Goal: Information Seeking & Learning: Learn about a topic

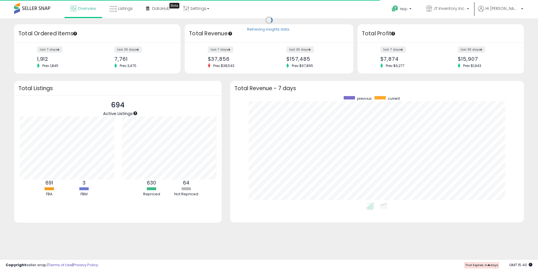
scroll to position [282120, 281944]
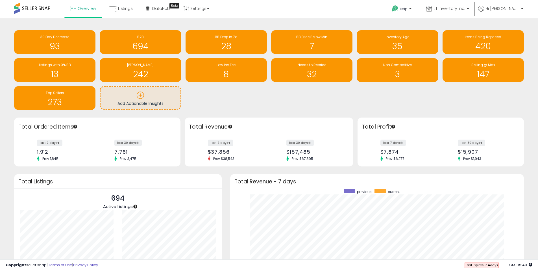
click at [322, 105] on div "30 Day Decrease 93 B2B 694 BB Drop in 7d 28" at bounding box center [269, 70] width 518 height 80
drag, startPoint x: 241, startPoint y: 96, endPoint x: 329, endPoint y: 96, distance: 88.6
click at [297, 94] on div "30 Day Decrease 93 B2B 694 BB Drop in 7d 28" at bounding box center [269, 70] width 518 height 80
click at [496, 101] on div "30 Day Decrease 93 B2B 694 BB Drop in 7d 28" at bounding box center [269, 70] width 518 height 80
drag, startPoint x: 357, startPoint y: 97, endPoint x: 229, endPoint y: 91, distance: 128.0
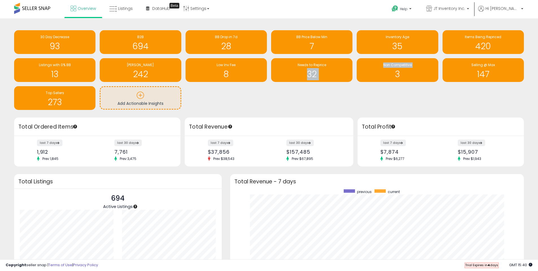
click at [237, 91] on div "30 Day Decrease 93 B2B 694 BB Drop in 7d 28" at bounding box center [269, 70] width 518 height 80
click at [246, 94] on div "30 Day Decrease 93 B2B 694 BB Drop in 7d 28" at bounding box center [269, 70] width 518 height 80
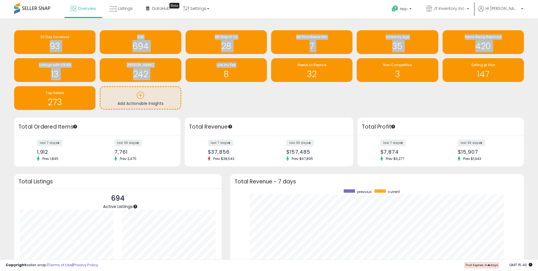
drag, startPoint x: 195, startPoint y: 102, endPoint x: 17, endPoint y: 27, distance: 192.7
click at [20, 28] on div "Retrieving insights data.. 30 Day Decrease 93 B2B 694 BB Drop in 7d 28 7" at bounding box center [269, 70] width 518 height 93
click at [12, 25] on div "Retrieving insights data.. 30 Day Decrease 93 B2B 694 BB Drop in 7d 28 7" at bounding box center [269, 70] width 518 height 93
drag, startPoint x: 9, startPoint y: 25, endPoint x: 348, endPoint y: 108, distance: 349.0
click at [351, 109] on div "Retrieving insights data.. 30 Day Decrease 93 B2B 694 BB Drop in 7d 28" at bounding box center [269, 177] width 532 height 306
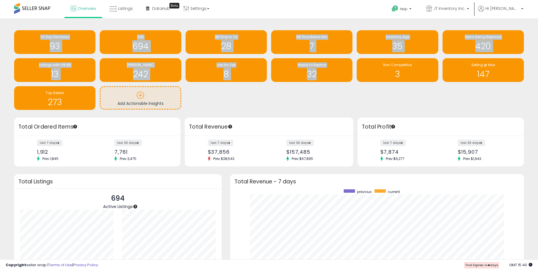
click at [348, 108] on div "30 Day Decrease 93 B2B 694 BB Drop in 7d 28" at bounding box center [269, 70] width 518 height 80
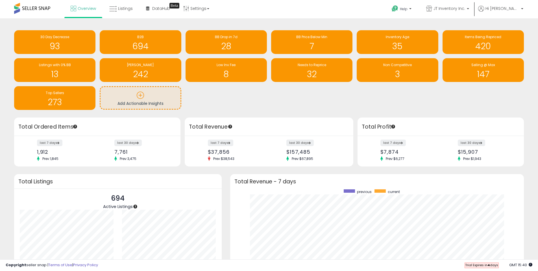
click at [294, 98] on div "30 Day Decrease 93 B2B 694 BB Drop in 7d 28" at bounding box center [269, 70] width 518 height 80
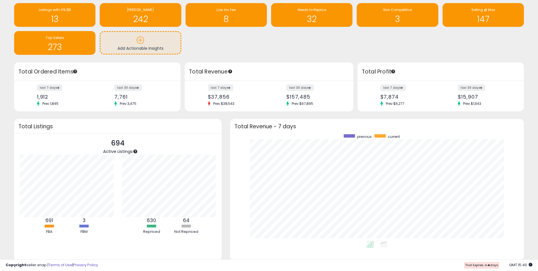
scroll to position [0, 0]
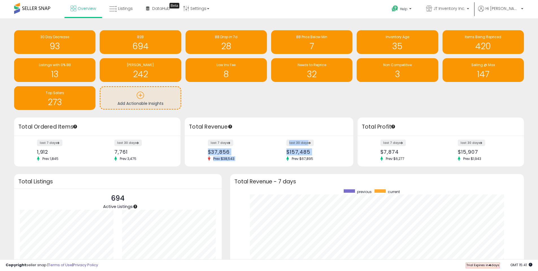
drag, startPoint x: 237, startPoint y: 154, endPoint x: 318, endPoint y: 159, distance: 80.8
click at [318, 159] on div "last 7 days $37,856 Prev: $38,543 last 30 days $157,485 Prev: $67,895" at bounding box center [269, 151] width 168 height 31
click at [318, 159] on small "Prev: $67,895" at bounding box center [304, 158] width 37 height 5
drag, startPoint x: 271, startPoint y: 162, endPoint x: 197, endPoint y: 132, distance: 79.6
click at [197, 132] on div "Total Revenue last 7 days $37,856 Prev: $38,543 last 30 days $157,485 Prev: $67…" at bounding box center [269, 141] width 168 height 49
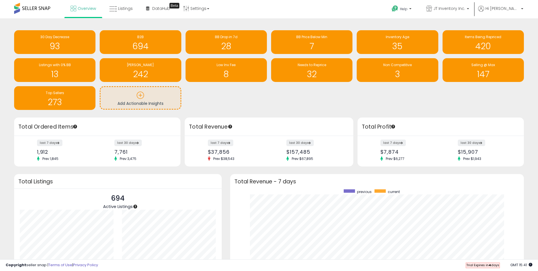
click at [191, 127] on h3 "Total Revenue" at bounding box center [269, 127] width 160 height 8
drag, startPoint x: 188, startPoint y: 126, endPoint x: 321, endPoint y: 158, distance: 137.2
click at [321, 158] on div "Total Revenue last 7 days $37,856 Prev: $38,543 last 30 days $157,485 Prev: $67…" at bounding box center [269, 141] width 168 height 49
click at [321, 158] on small "Prev: $67,895" at bounding box center [304, 158] width 37 height 5
drag, startPoint x: 302, startPoint y: 162, endPoint x: 196, endPoint y: 148, distance: 106.7
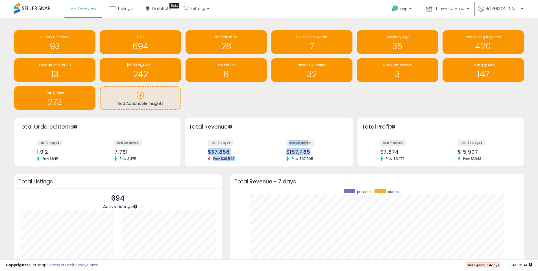
click at [196, 148] on div "last 7 days $37,856 Prev: $38,543 last 30 days $157,485 Prev: $67,895" at bounding box center [269, 151] width 168 height 31
click at [133, 7] on link "Listings" at bounding box center [121, 8] width 32 height 17
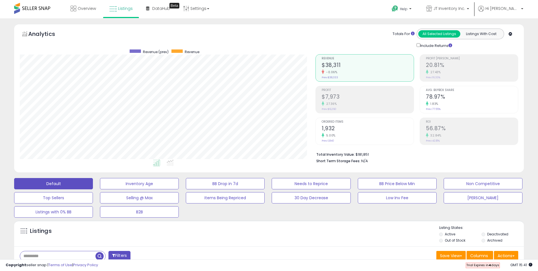
scroll to position [116, 295]
click at [167, 161] on icon at bounding box center [170, 162] width 7 height 6
click at [451, 67] on h2 "20.81%" at bounding box center [472, 66] width 92 height 8
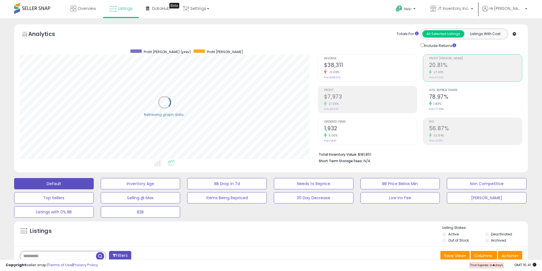
scroll to position [282111, 281931]
click at [385, 100] on h2 "$7,973" at bounding box center [367, 97] width 92 height 8
click at [442, 99] on h2 "78.97%" at bounding box center [472, 97] width 92 height 8
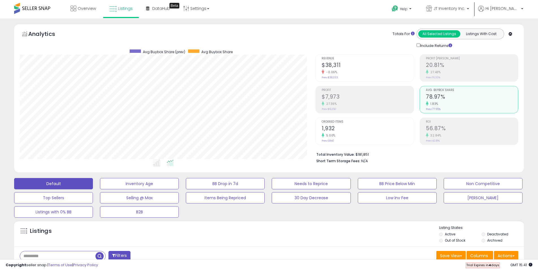
click at [448, 133] on div "32.84%" at bounding box center [472, 135] width 92 height 5
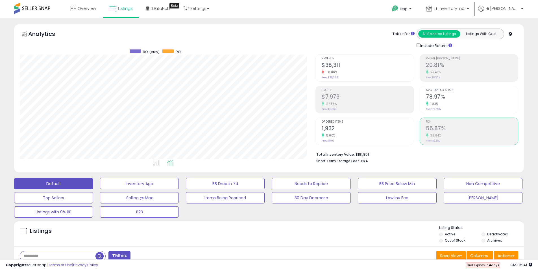
click at [358, 126] on h2 "1,932" at bounding box center [367, 129] width 92 height 8
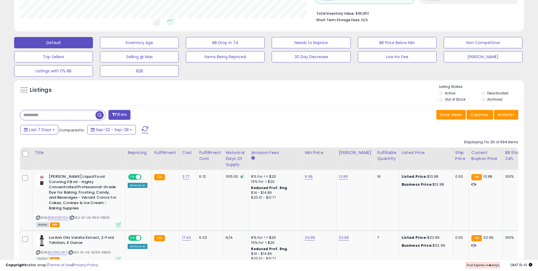
scroll to position [141, 0]
click at [479, 55] on button "[PERSON_NAME]" at bounding box center [482, 56] width 79 height 11
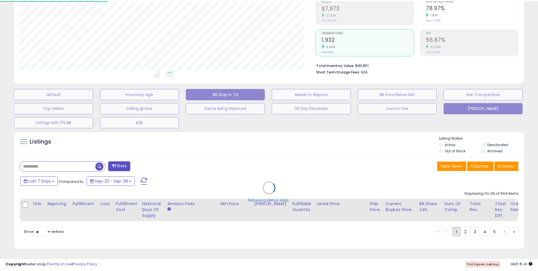
scroll to position [116, 298]
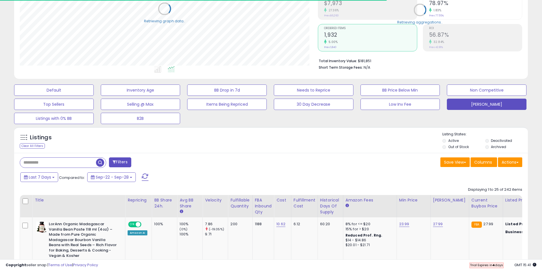
type input "******"
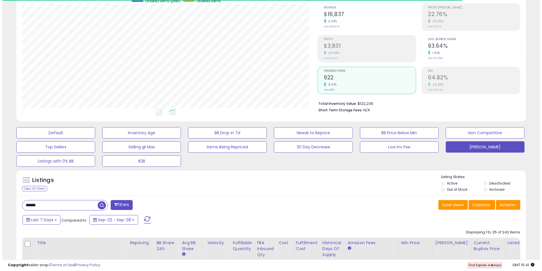
scroll to position [0, 0]
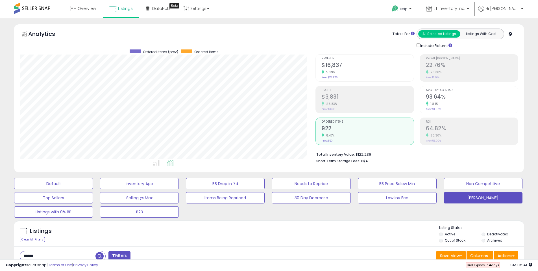
click at [451, 100] on h2 "93.64%" at bounding box center [472, 97] width 92 height 8
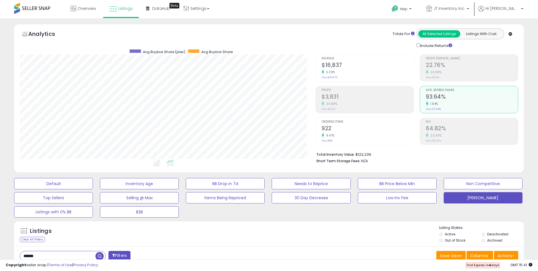
click at [312, 42] on div "Totals For All Selected Listings Listings With Cost Include Returns" at bounding box center [414, 39] width 207 height 20
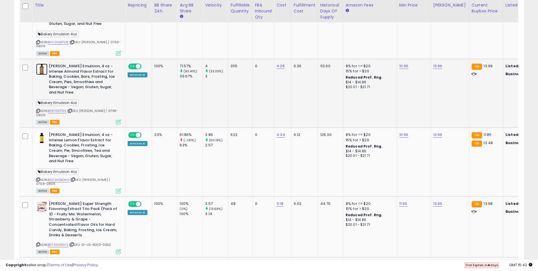
click at [45, 64] on img at bounding box center [41, 69] width 11 height 11
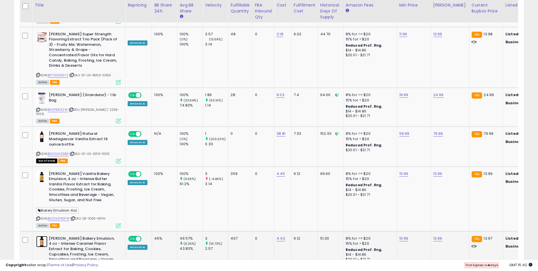
click at [42, 236] on img at bounding box center [41, 241] width 11 height 11
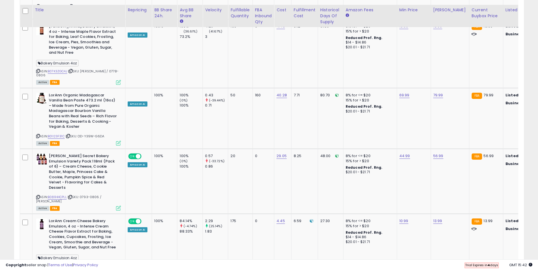
scroll to position [1524, 0]
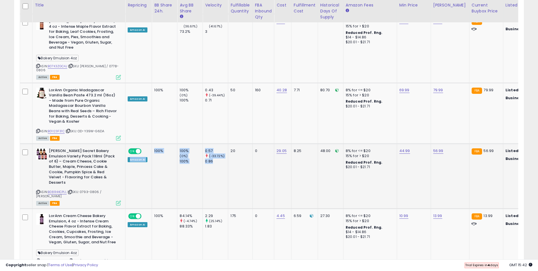
drag, startPoint x: 166, startPoint y: 79, endPoint x: 219, endPoint y: 93, distance: 54.5
click at [219, 144] on tr "LorAnn Baker’s Secret Bakery Emulsion Variety Pack 118ml (Pack of 6) – Cream Ch…" at bounding box center [413, 176] width 786 height 65
click at [219, 159] on div "0.86" at bounding box center [216, 161] width 23 height 5
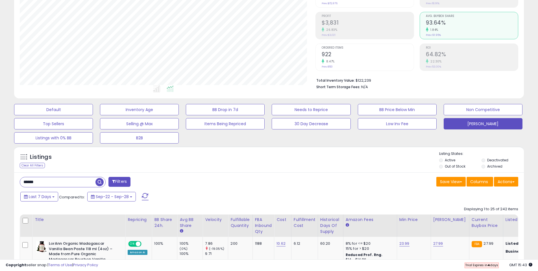
scroll to position [0, 0]
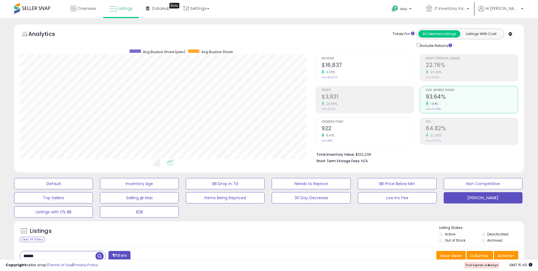
click at [291, 33] on div "Analytics Totals For All Selected Listings Listings With Cost Include Returns" at bounding box center [269, 39] width 498 height 20
click at [155, 11] on span "DataHub" at bounding box center [161, 9] width 18 height 6
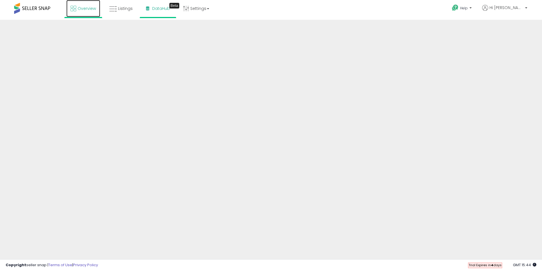
click at [84, 9] on span "Overview" at bounding box center [87, 9] width 18 height 6
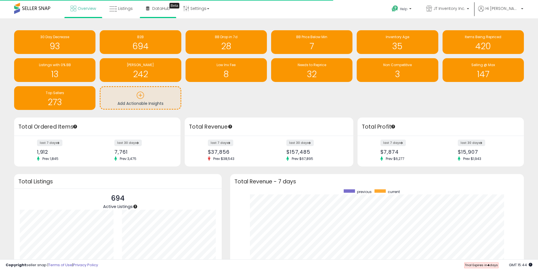
scroll to position [282120, 281944]
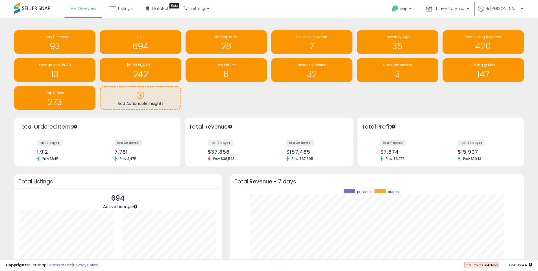
click at [225, 100] on div "30 Day Decrease 93 B2B 694 BB Drop in 7d 28" at bounding box center [269, 70] width 518 height 80
click at [227, 97] on div "30 Day Decrease 93 B2B 694 BB Drop in 7d 28" at bounding box center [269, 70] width 518 height 80
click at [121, 7] on span "Listings" at bounding box center [125, 9] width 15 height 6
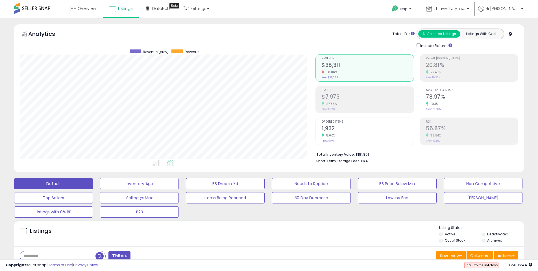
scroll to position [116, 295]
click at [169, 160] on icon at bounding box center [170, 162] width 7 height 6
click at [159, 161] on icon at bounding box center [156, 162] width 7 height 6
click at [173, 162] on icon at bounding box center [170, 162] width 7 height 6
click at [452, 99] on h2 "78.97%" at bounding box center [472, 97] width 92 height 8
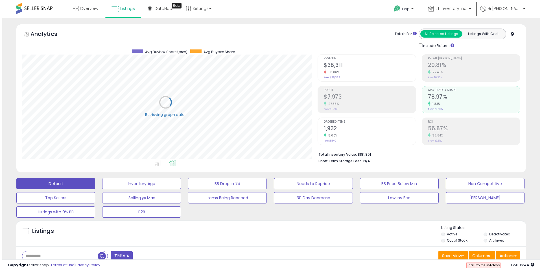
scroll to position [282111, 281931]
click at [443, 135] on div "32.84%" at bounding box center [472, 135] width 92 height 5
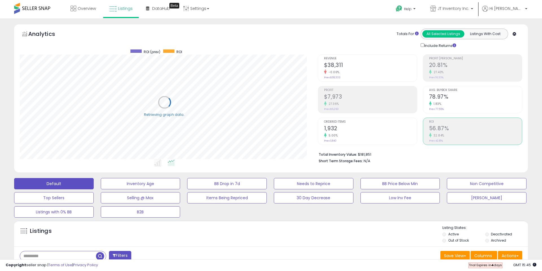
click at [443, 135] on small "32.84%" at bounding box center [438, 135] width 13 height 4
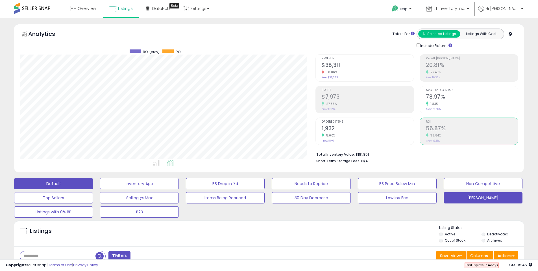
click at [479, 203] on button "[PERSON_NAME]" at bounding box center [482, 197] width 79 height 11
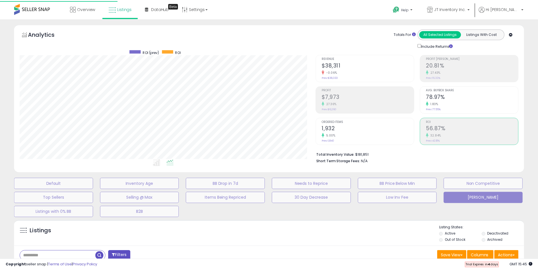
scroll to position [116, 298]
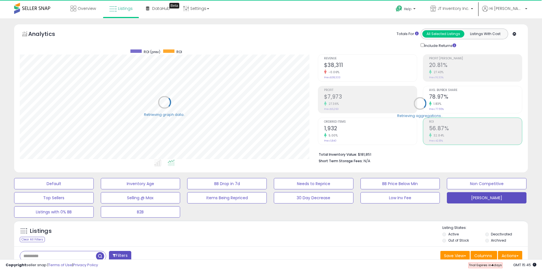
type input "******"
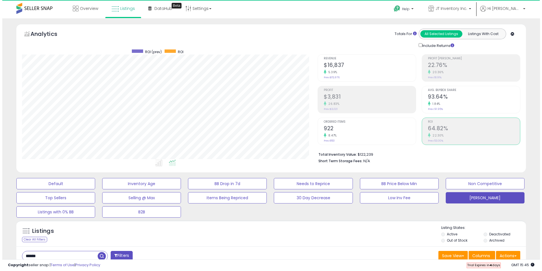
scroll to position [116, 295]
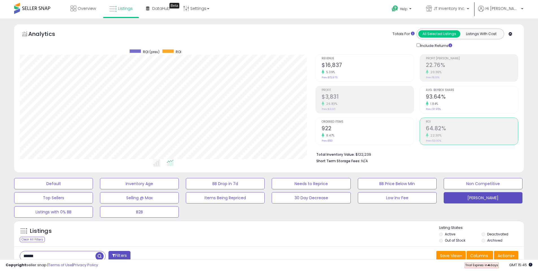
click at [452, 102] on div "1.84%" at bounding box center [472, 103] width 92 height 5
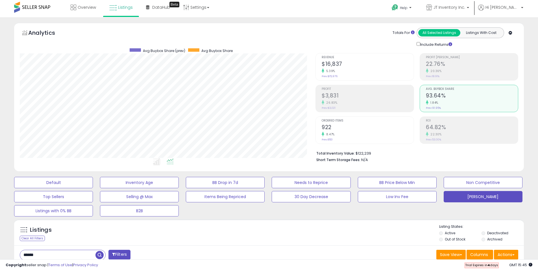
scroll to position [198, 0]
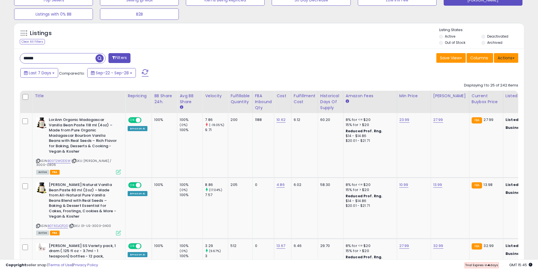
click at [511, 55] on button "Actions" at bounding box center [506, 58] width 24 height 10
click at [387, 57] on div "Save View Save As New View Columns Actions Import" at bounding box center [395, 58] width 253 height 11
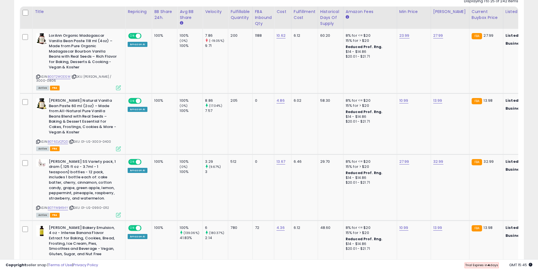
scroll to position [282, 0]
drag, startPoint x: 203, startPoint y: 95, endPoint x: 211, endPoint y: 108, distance: 15.7
click at [211, 108] on td "8.86 (17.04%) 7.57" at bounding box center [215, 123] width 25 height 61
click at [211, 108] on div "7.57" at bounding box center [216, 110] width 23 height 5
drag, startPoint x: 214, startPoint y: 105, endPoint x: 202, endPoint y: 94, distance: 15.6
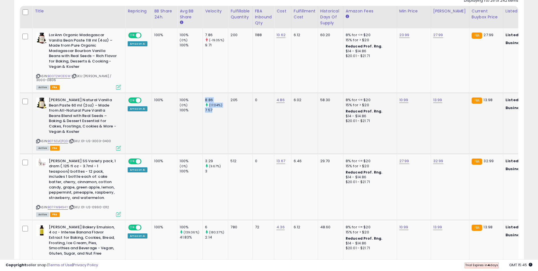
click at [203, 94] on td "8.86 (17.04%) 7.57" at bounding box center [215, 123] width 25 height 61
drag, startPoint x: 202, startPoint y: 94, endPoint x: 212, endPoint y: 111, distance: 19.7
click at [212, 111] on td "8.86 (17.04%) 7.57" at bounding box center [215, 123] width 25 height 61
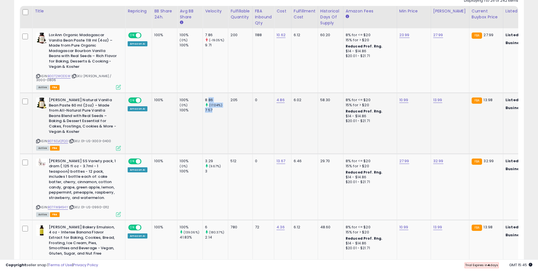
drag, startPoint x: 212, startPoint y: 107, endPoint x: 206, endPoint y: 94, distance: 14.3
click at [207, 97] on div "8.86 (17.04%) 7.57" at bounding box center [214, 105] width 19 height 16
click at [206, 97] on div "8.86" at bounding box center [216, 99] width 23 height 5
drag, startPoint x: 204, startPoint y: 94, endPoint x: 213, endPoint y: 111, distance: 18.9
click at [213, 111] on td "8.86 (17.04%) 7.57" at bounding box center [215, 123] width 25 height 61
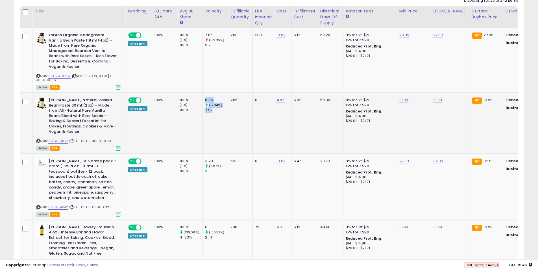
click at [213, 111] on td "8.86 (17.04%) 7.57" at bounding box center [215, 123] width 25 height 61
drag, startPoint x: 212, startPoint y: 107, endPoint x: 207, endPoint y: 97, distance: 11.4
click at [208, 100] on div "8.86 (17.04%) 7.57" at bounding box center [214, 105] width 19 height 16
click at [205, 97] on div "8.86" at bounding box center [216, 99] width 23 height 5
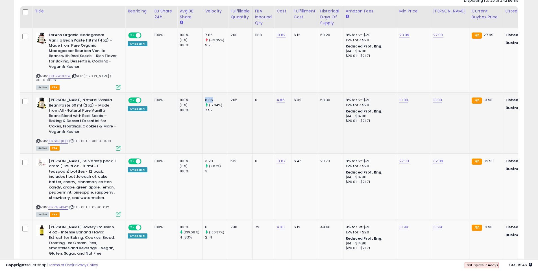
click at [205, 97] on div "8.86" at bounding box center [216, 99] width 23 height 5
drag, startPoint x: 203, startPoint y: 94, endPoint x: 214, endPoint y: 115, distance: 24.1
click at [214, 117] on td "8.86 (17.04%) 7.57" at bounding box center [215, 123] width 25 height 61
click at [214, 115] on td "8.86 (17.04%) 7.57" at bounding box center [215, 123] width 25 height 61
drag, startPoint x: 213, startPoint y: 111, endPoint x: 205, endPoint y: 93, distance: 20.2
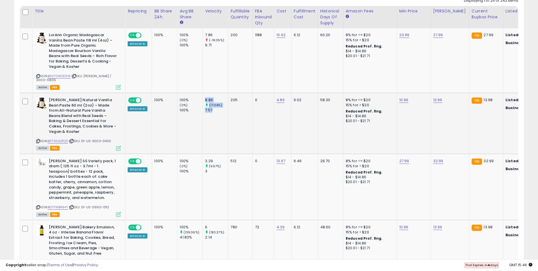
click at [205, 93] on td "8.86 (17.04%) 7.57" at bounding box center [215, 123] width 25 height 61
drag, startPoint x: 207, startPoint y: 100, endPoint x: 212, endPoint y: 112, distance: 13.1
click at [212, 112] on td "8.86 (17.04%) 7.57" at bounding box center [215, 123] width 25 height 61
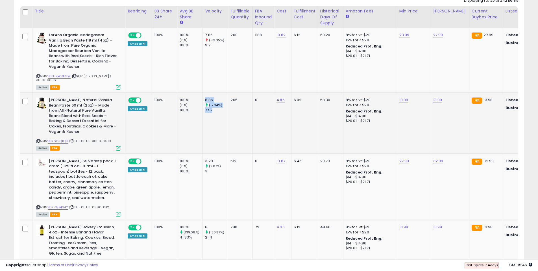
drag, startPoint x: 212, startPoint y: 112, endPoint x: 203, endPoint y: 95, distance: 19.7
click at [203, 95] on td "8.86 (17.04%) 7.57" at bounding box center [215, 123] width 25 height 61
drag, startPoint x: 203, startPoint y: 94, endPoint x: 213, endPoint y: 112, distance: 21.2
click at [213, 112] on td "8.86 (17.04%) 7.57" at bounding box center [215, 123] width 25 height 61
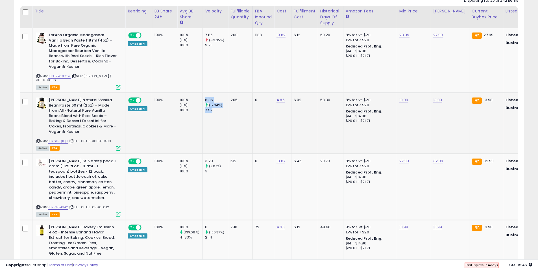
click at [213, 112] on td "8.86 (17.04%) 7.57" at bounding box center [215, 123] width 25 height 61
drag, startPoint x: 213, startPoint y: 111, endPoint x: 202, endPoint y: 89, distance: 25.3
click at [203, 93] on td "8.86 (17.04%) 7.57" at bounding box center [215, 123] width 25 height 61
drag, startPoint x: 202, startPoint y: 89, endPoint x: 216, endPoint y: 116, distance: 30.9
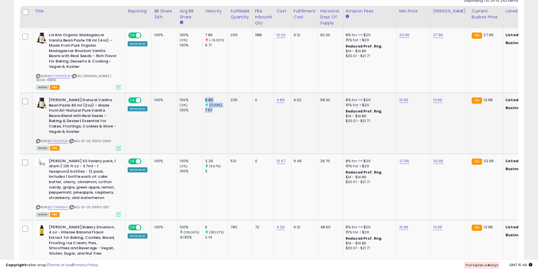
click at [216, 116] on td "8.86 (17.04%) 7.57" at bounding box center [215, 123] width 25 height 61
drag, startPoint x: 213, startPoint y: 107, endPoint x: 202, endPoint y: 94, distance: 17.2
click at [203, 94] on td "8.86 (17.04%) 7.57" at bounding box center [215, 123] width 25 height 61
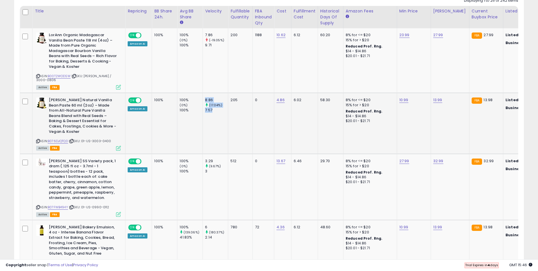
drag, startPoint x: 203, startPoint y: 92, endPoint x: 214, endPoint y: 111, distance: 21.6
click at [214, 111] on td "8.86 (17.04%) 7.57" at bounding box center [215, 123] width 25 height 61
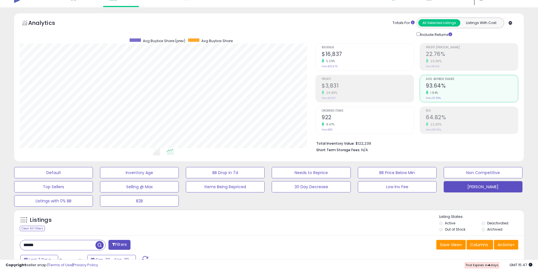
scroll to position [0, 0]
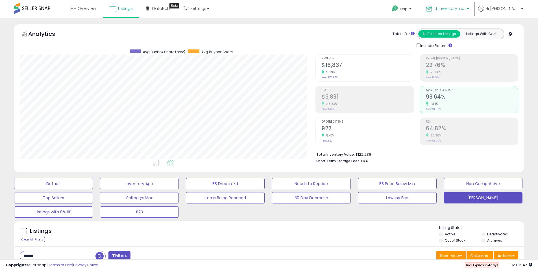
click at [465, 7] on span "JT Inventory Inc." at bounding box center [449, 9] width 32 height 6
click at [407, 8] on span "Help" at bounding box center [404, 8] width 8 height 5
click at [334, 8] on div "Overview Listings Beta" at bounding box center [174, 12] width 356 height 24
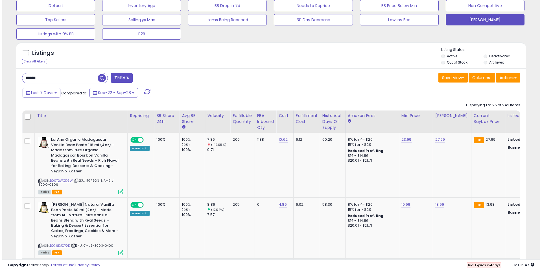
scroll to position [85, 0]
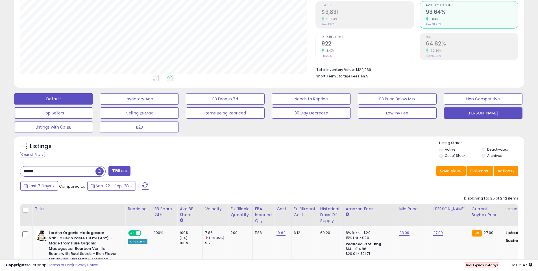
click at [53, 100] on button "Default" at bounding box center [53, 98] width 79 height 11
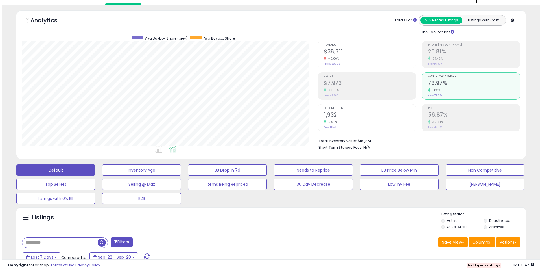
scroll to position [0, 0]
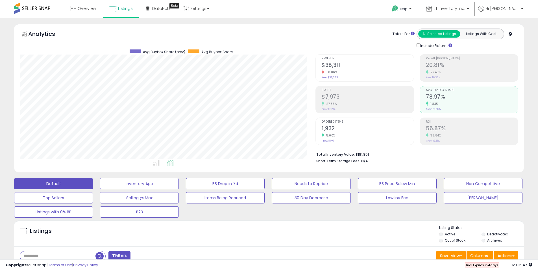
click at [295, 37] on div "Analytics Totals For All Selected Listings Listings With Cost Include Returns" at bounding box center [269, 39] width 498 height 20
click at [241, 216] on div "Default Inventory Age BB Drop in 7d Needs to Reprice BB Price Below Min Non Com…" at bounding box center [269, 196] width 524 height 42
click at [226, 209] on div "Default Inventory Age BB Drop in 7d Needs to Reprice BB Price Below Min Non Com…" at bounding box center [269, 196] width 524 height 42
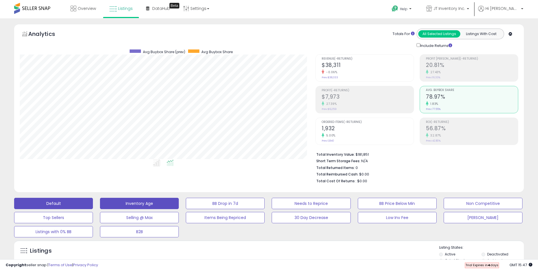
click at [140, 207] on button "Inventory Age" at bounding box center [139, 203] width 79 height 11
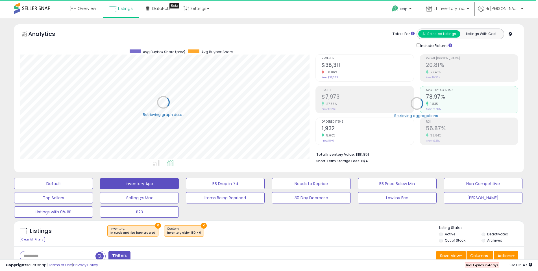
scroll to position [116, 295]
click at [503, 198] on button "[PERSON_NAME]" at bounding box center [482, 197] width 79 height 11
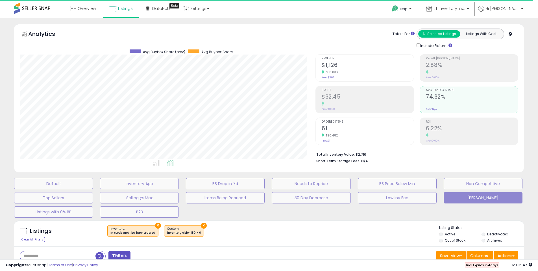
type input "******"
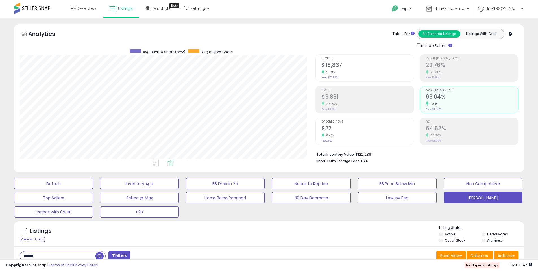
click at [314, 40] on div "Totals For All Selected Listings Listings With Cost Include Returns" at bounding box center [414, 39] width 207 height 20
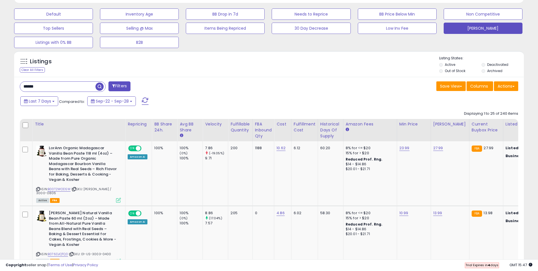
click at [230, 73] on div "Listings Clear All Filters Listing States:" at bounding box center [268, 65] width 509 height 19
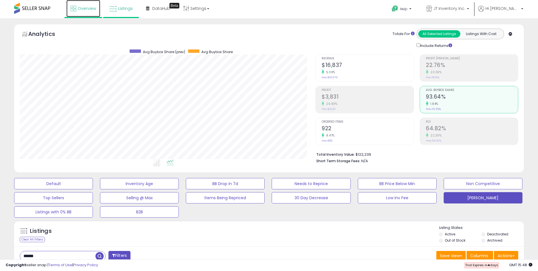
drag, startPoint x: 93, startPoint y: 10, endPoint x: 89, endPoint y: 10, distance: 3.4
click at [93, 10] on span "Overview" at bounding box center [87, 9] width 18 height 6
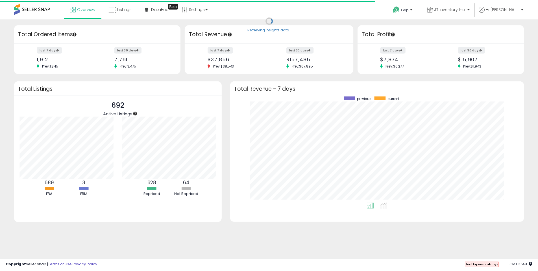
scroll to position [282120, 281944]
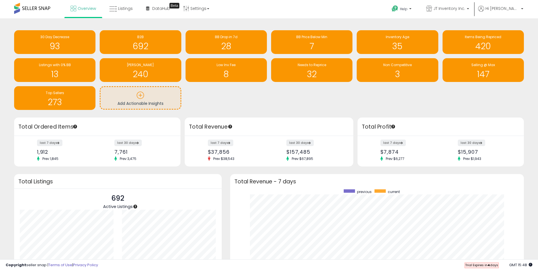
drag, startPoint x: 214, startPoint y: 95, endPoint x: 188, endPoint y: 92, distance: 25.7
click at [213, 95] on div "30 Day Decrease 93 B2B 692 BB Drop in 7d 28" at bounding box center [269, 70] width 518 height 80
click at [183, 82] on div "30 Day Decrease 93 B2B 692 BB Drop in 7d 28" at bounding box center [269, 70] width 518 height 80
click at [182, 54] on div "Low Inv Fee 8" at bounding box center [224, 68] width 86 height 28
click at [183, 23] on div "Retrieving insights data.. 30 Day Decrease 93 B2B 692 BB Drop in 7d 28" at bounding box center [269, 181] width 538 height 326
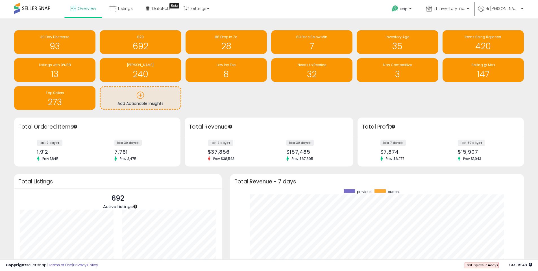
click at [97, 24] on div "Retrieving insights data.. 30 Day Decrease 93 B2B 692 BB Drop in 7d 28" at bounding box center [269, 181] width 538 height 326
click at [96, 55] on div "[PERSON_NAME] 240" at bounding box center [138, 68] width 86 height 28
click at [97, 81] on div "[PERSON_NAME] 240" at bounding box center [138, 68] width 86 height 28
click at [5, 84] on div "Retrieving insights data.. 30 Day Decrease 93 B2B 692 BB Drop in 7d 28" at bounding box center [269, 177] width 532 height 306
drag, startPoint x: 5, startPoint y: 65, endPoint x: 2, endPoint y: 45, distance: 20.7
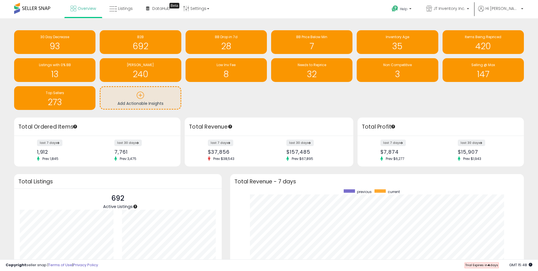
click at [5, 65] on div "Retrieving insights data.. 30 Day Decrease 93 B2B 692 BB Drop in 7d 28" at bounding box center [269, 177] width 532 height 306
click at [2, 45] on div "Retrieving insights data.. 30 Day Decrease 93 B2B 692 BB Drop in 7d 28" at bounding box center [269, 181] width 538 height 326
click at [4, 26] on div "Retrieving insights data.. 30 Day Decrease 93 B2B 692 BB Drop in 7d 28" at bounding box center [269, 177] width 532 height 306
drag, startPoint x: 7, startPoint y: 22, endPoint x: 6, endPoint y: 33, distance: 11.0
click at [7, 24] on div "Retrieving insights data.. 30 Day Decrease 93 B2B 692 BB Drop in 7d 28" at bounding box center [269, 181] width 538 height 326
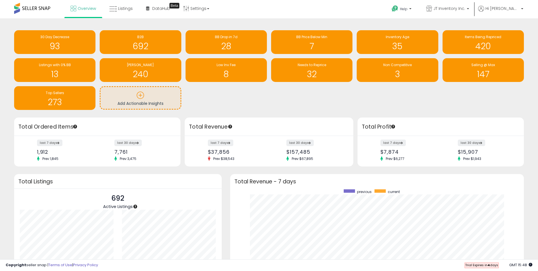
drag, startPoint x: 6, startPoint y: 33, endPoint x: 6, endPoint y: 38, distance: 5.6
click at [6, 38] on div "Retrieving insights data.. 30 Day Decrease 93 B2B 692 BB Drop in 7d 28" at bounding box center [269, 177] width 532 height 306
click at [6, 45] on div "Retrieving insights data.. 30 Day Decrease 93 B2B 692 BB Drop in 7d 28" at bounding box center [269, 177] width 532 height 306
drag, startPoint x: 6, startPoint y: 49, endPoint x: 5, endPoint y: 58, distance: 9.7
click at [6, 52] on div "Retrieving insights data.. 30 Day Decrease 93 B2B 692 BB Drop in 7d 28" at bounding box center [269, 177] width 532 height 306
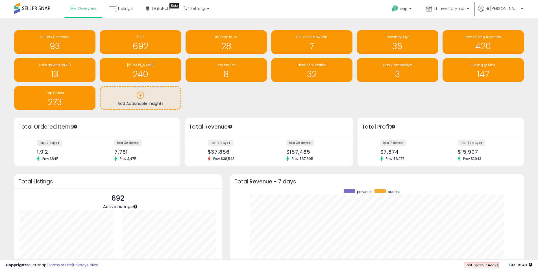
drag, startPoint x: 8, startPoint y: 71, endPoint x: 8, endPoint y: 77, distance: 6.5
click at [8, 77] on div "Retrieving insights data.. 30 Day Decrease 93 B2B 692 BB Drop in 7d 28" at bounding box center [269, 177] width 532 height 306
click at [6, 85] on div "Retrieving insights data.. 30 Day Decrease 93 B2B 692 BB Drop in 7d 28" at bounding box center [269, 177] width 532 height 306
click at [530, 23] on div "Retrieving insights data.. 30 Day Decrease 93 B2B 692 BB Drop in 7d 28" at bounding box center [269, 181] width 538 height 326
click at [157, 22] on div "Retrieving insights data.. 30 Day Decrease 93 B2B 692 BB Drop in 7d 28" at bounding box center [269, 181] width 538 height 326
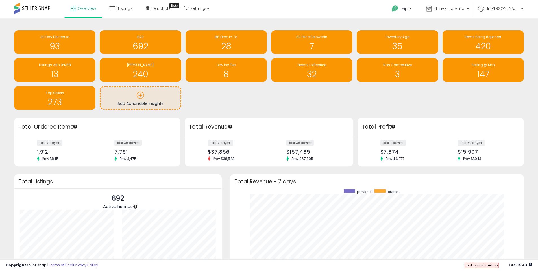
click at [128, 23] on div "Retrieving insights data.. 30 Day Decrease 93 B2B 692 BB Drop in 7d 28" at bounding box center [269, 181] width 538 height 326
click at [96, 22] on div "Retrieving insights data.. 30 Day Decrease 93 B2B 692 BB Drop in 7d 28" at bounding box center [269, 181] width 538 height 326
click at [6, 23] on div "Retrieving insights data.. 30 Day Decrease 93 B2B 692 BB Drop in 7d 28" at bounding box center [269, 181] width 538 height 326
click at [4, 54] on div "Retrieving insights data.. 30 Day Decrease 93 B2B 692 BB Drop in 7d 28" at bounding box center [269, 177] width 532 height 306
click at [6, 77] on div "Retrieving insights data.. 30 Day Decrease 93 B2B 692 BB Drop in 7d 28" at bounding box center [269, 177] width 532 height 306
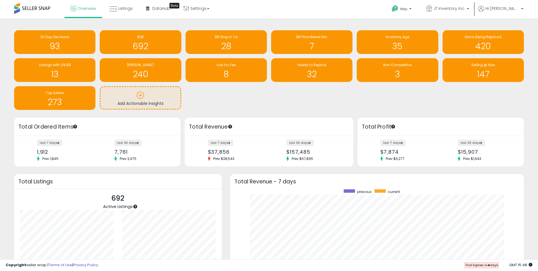
click at [5, 117] on div "Retrieving insights data.. 30 Day Decrease 93 B2B 692 BB Drop in 7d 28" at bounding box center [269, 177] width 532 height 306
click at [2, 80] on div "Retrieving insights data.. 30 Day Decrease 93 B2B 692 BB Drop in 7d 28" at bounding box center [269, 181] width 538 height 326
drag, startPoint x: 1, startPoint y: 62, endPoint x: 2, endPoint y: 54, distance: 8.0
click at [1, 59] on div "Retrieving insights data.. 30 Day Decrease 93 B2B 692 BB Drop in 7d 28" at bounding box center [269, 181] width 538 height 326
click at [3, 44] on div "Retrieving insights data.. 30 Day Decrease 93 B2B 692 BB Drop in 7d 28" at bounding box center [269, 181] width 538 height 326
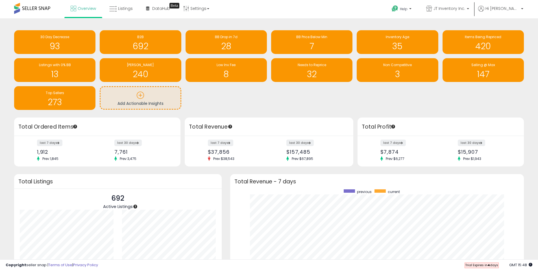
click at [9, 24] on div "Retrieving insights data.. 30 Day Decrease 93 B2B 692 BB Drop in 7d 28" at bounding box center [269, 177] width 532 height 306
drag, startPoint x: 11, startPoint y: 44, endPoint x: 6, endPoint y: 59, distance: 15.3
click at [11, 45] on div "30 Day Decrease 93" at bounding box center [53, 42] width 86 height 24
click at [6, 62] on div "Retrieving insights data.. 30 Day Decrease 93 B2B 692 BB Drop in 7d 28" at bounding box center [269, 177] width 532 height 306
drag, startPoint x: 5, startPoint y: 75, endPoint x: 5, endPoint y: 81, distance: 5.9
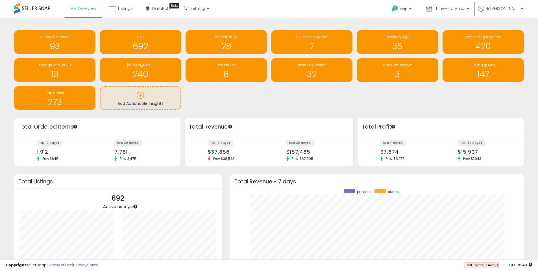
click at [5, 81] on div "Retrieving insights data.. 30 Day Decrease 93 B2B 692 BB Drop in 7d 28" at bounding box center [269, 177] width 532 height 306
click at [5, 100] on div "Retrieving insights data.. 30 Day Decrease 93 B2B 692 BB Drop in 7d 28" at bounding box center [269, 177] width 532 height 306
drag, startPoint x: 6, startPoint y: 108, endPoint x: 9, endPoint y: 119, distance: 11.9
click at [8, 119] on div "Retrieving insights data.. 30 Day Decrease 93 B2B 692 BB Drop in 7d 28" at bounding box center [269, 177] width 532 height 306
drag, startPoint x: 247, startPoint y: 97, endPoint x: 211, endPoint y: 98, distance: 36.1
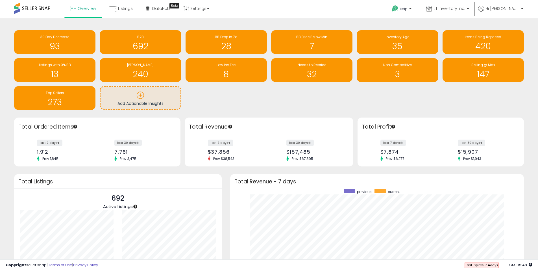
click at [248, 97] on div "30 Day Decrease 93 B2B 692 BB Drop in 7d 28" at bounding box center [269, 70] width 518 height 80
click at [193, 100] on div "30 Day Decrease 93 B2B 692 BB Drop in 7d 28" at bounding box center [269, 70] width 518 height 80
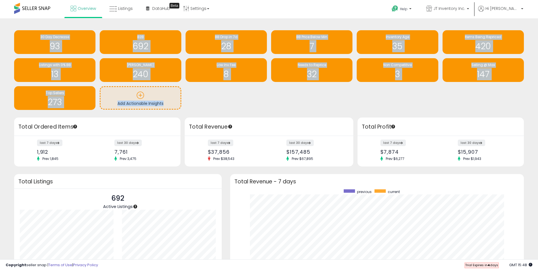
drag, startPoint x: 195, startPoint y: 107, endPoint x: 9, endPoint y: 23, distance: 204.0
click at [9, 23] on div "Retrieving insights data.. 30 Day Decrease 93 B2B 692 BB Drop in 7d 28" at bounding box center [269, 181] width 538 height 326
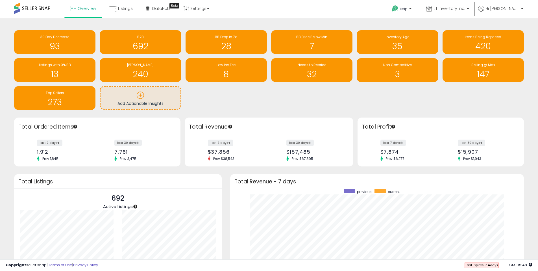
click at [2, 23] on div "Retrieving insights data.. 30 Day Decrease 93 B2B 692 BB Drop in 7d 28" at bounding box center [269, 181] width 538 height 326
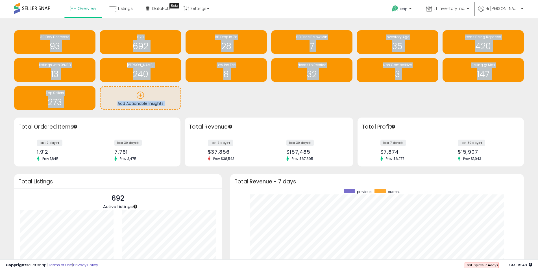
drag, startPoint x: 2, startPoint y: 23, endPoint x: 187, endPoint y: 107, distance: 203.1
click at [187, 107] on div "Retrieving insights data.. 30 Day Decrease 93 B2B 692 BB Drop in 7d 28" at bounding box center [269, 181] width 538 height 326
click at [246, 93] on div "30 Day Decrease 93 B2B 692 BB Drop in 7d 28" at bounding box center [269, 70] width 518 height 80
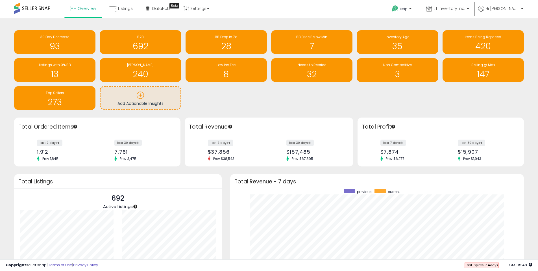
click at [208, 107] on div "30 Day Decrease 93 B2B 692 BB Drop in 7d 28" at bounding box center [269, 70] width 518 height 80
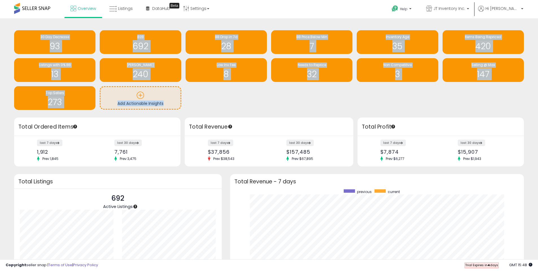
drag, startPoint x: 152, startPoint y: 102, endPoint x: 3, endPoint y: 24, distance: 168.2
click at [3, 24] on div "Retrieving insights data.. 30 Day Decrease 93 B2B 692 BB Drop in 7d 28" at bounding box center [269, 181] width 538 height 326
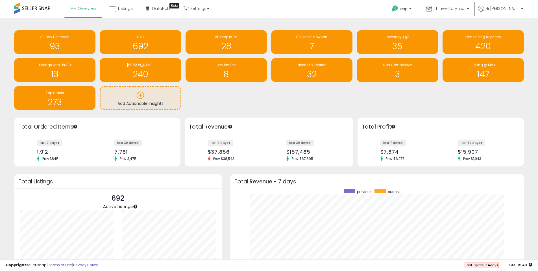
click at [3, 24] on div "Retrieving insights data.. 30 Day Decrease 93 B2B 692 BB Drop in 7d 28" at bounding box center [269, 181] width 538 height 326
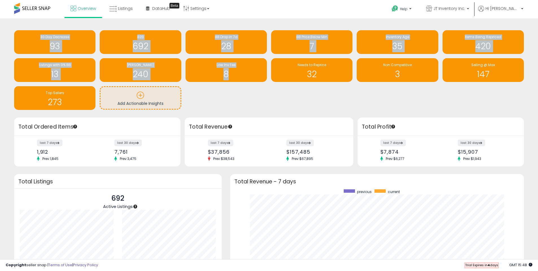
drag, startPoint x: 3, startPoint y: 24, endPoint x: 209, endPoint y: 105, distance: 221.2
click at [209, 105] on div "Retrieving insights data.. 30 Day Decrease 93 B2B 692 BB Drop in 7d 28" at bounding box center [269, 181] width 538 height 326
click at [208, 105] on div "30 Day Decrease 93 B2B 692 BB Drop in 7d 28" at bounding box center [269, 70] width 518 height 80
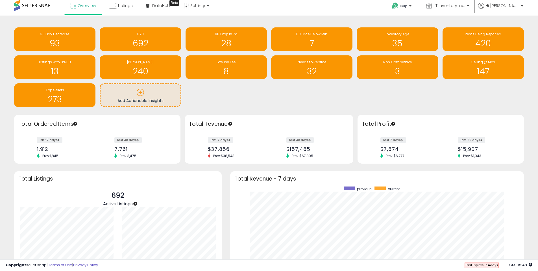
scroll to position [0, 0]
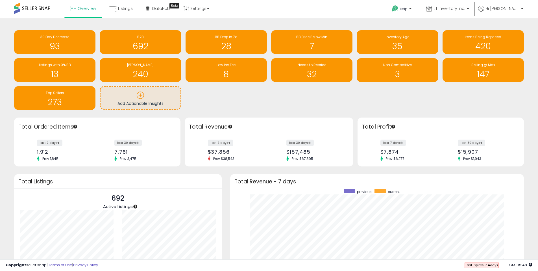
click at [249, 97] on div "30 Day Decrease 93 B2B 692 BB Drop in 7d 28" at bounding box center [269, 70] width 518 height 80
click at [203, 100] on div "30 Day Decrease 93 B2B 692 BB Drop in 7d 28" at bounding box center [269, 70] width 518 height 80
drag, startPoint x: 187, startPoint y: 126, endPoint x: 245, endPoint y: 123, distance: 58.5
click at [245, 123] on div "Total Revenue" at bounding box center [269, 126] width 168 height 18
click at [245, 123] on h3 "Total Revenue" at bounding box center [269, 127] width 160 height 8
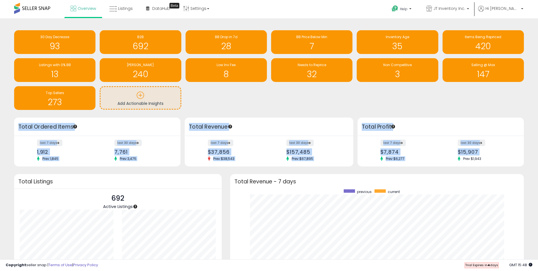
drag, startPoint x: 492, startPoint y: 158, endPoint x: 17, endPoint y: 127, distance: 476.6
click at [17, 127] on div "Retrieving overview data.. Total Ordered Items last 7 days 1,912 Prev: 1,845 la…" at bounding box center [269, 141] width 518 height 49
click at [17, 127] on div "Total Ordered Items" at bounding box center [97, 126] width 166 height 18
drag, startPoint x: 17, startPoint y: 127, endPoint x: 491, endPoint y: 161, distance: 475.3
click at [491, 161] on div "Retrieving overview data.. Total Ordered Items last 7 days 1,912 Prev: 1,845 la…" at bounding box center [269, 141] width 518 height 49
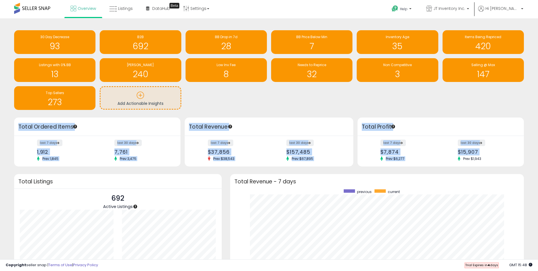
click at [491, 161] on div "last 7 days $7,874 Prev: $6,277 last 30 days $15,907 Prev: $1,943" at bounding box center [440, 151] width 166 height 31
drag, startPoint x: 490, startPoint y: 159, endPoint x: 17, endPoint y: 124, distance: 474.3
click at [17, 124] on div "Retrieving overview data.. Total Ordered Items last 7 days 1,912 Prev: 1,845 la…" at bounding box center [269, 141] width 518 height 49
click at [17, 124] on div "Total Ordered Items" at bounding box center [97, 126] width 166 height 18
drag, startPoint x: 17, startPoint y: 124, endPoint x: 496, endPoint y: 161, distance: 480.3
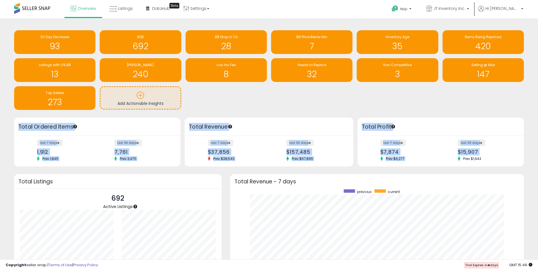
click at [496, 161] on div "Retrieving overview data.. Total Ordered Items last 7 days 1,912 Prev: 1,845 la…" at bounding box center [269, 141] width 518 height 49
click at [496, 161] on div "last 7 days $7,874 Prev: $6,277 last 30 days $15,907 Prev: $1,943" at bounding box center [440, 151] width 166 height 31
drag, startPoint x: 513, startPoint y: 162, endPoint x: 16, endPoint y: 124, distance: 498.2
click at [16, 124] on div "Retrieving overview data.. Total Ordered Items last 7 days 1,912 Prev: 1,845 la…" at bounding box center [269, 141] width 518 height 49
click at [16, 124] on div "Total Ordered Items" at bounding box center [97, 126] width 166 height 18
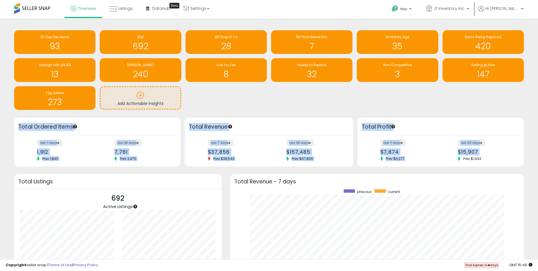
drag, startPoint x: 16, startPoint y: 124, endPoint x: 497, endPoint y: 161, distance: 482.1
click at [497, 161] on div "Retrieving overview data.. Total Ordered Items last 7 days 1,912 Prev: 1,845 la…" at bounding box center [269, 141] width 518 height 49
click at [497, 161] on div "last 7 days $7,874 Prev: $6,277 last 30 days $15,907 Prev: $1,943" at bounding box center [440, 151] width 166 height 31
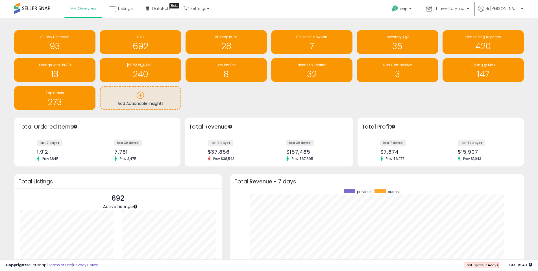
click at [482, 161] on div "last 7 days $7,874 Prev: $6,277 last 30 days $15,907 Prev: $1,943" at bounding box center [440, 151] width 166 height 31
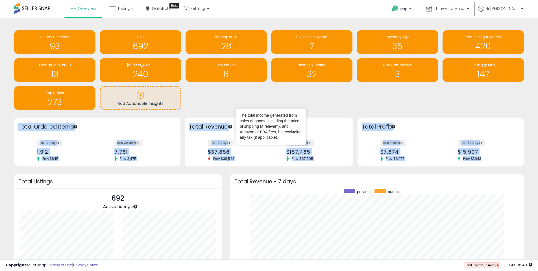
drag, startPoint x: 483, startPoint y: 161, endPoint x: 1, endPoint y: 122, distance: 483.6
click at [1, 122] on div "Retrieving insights data.. 30 Day Decrease 93 B2B 692 BB Drop in 7d 28" at bounding box center [269, 181] width 538 height 326
